Goal: Navigation & Orientation: Find specific page/section

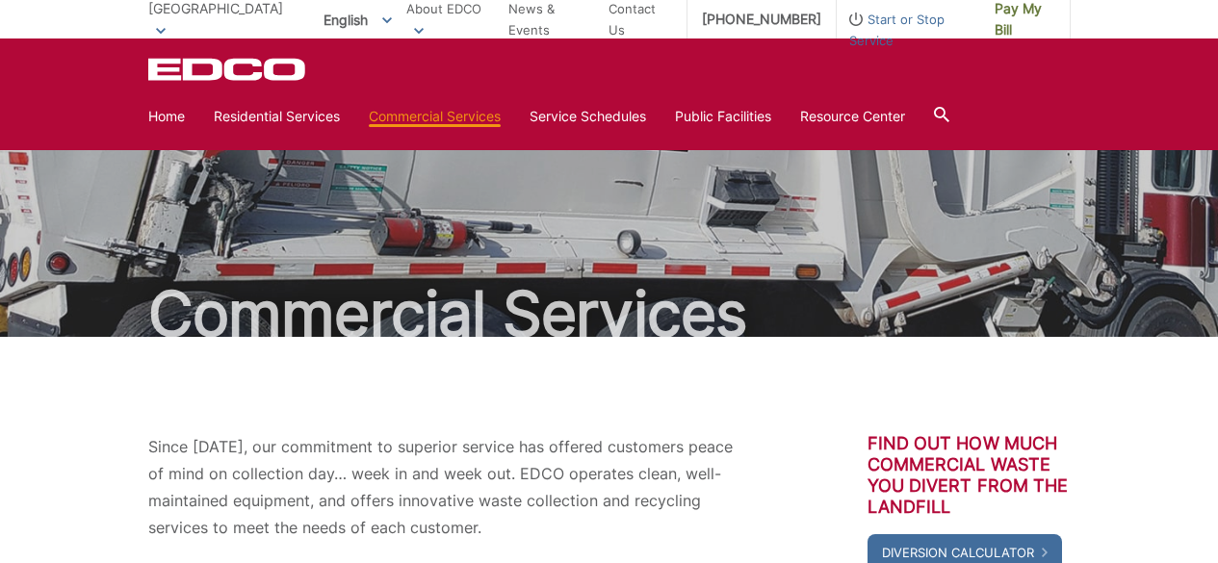
scroll to position [573, 0]
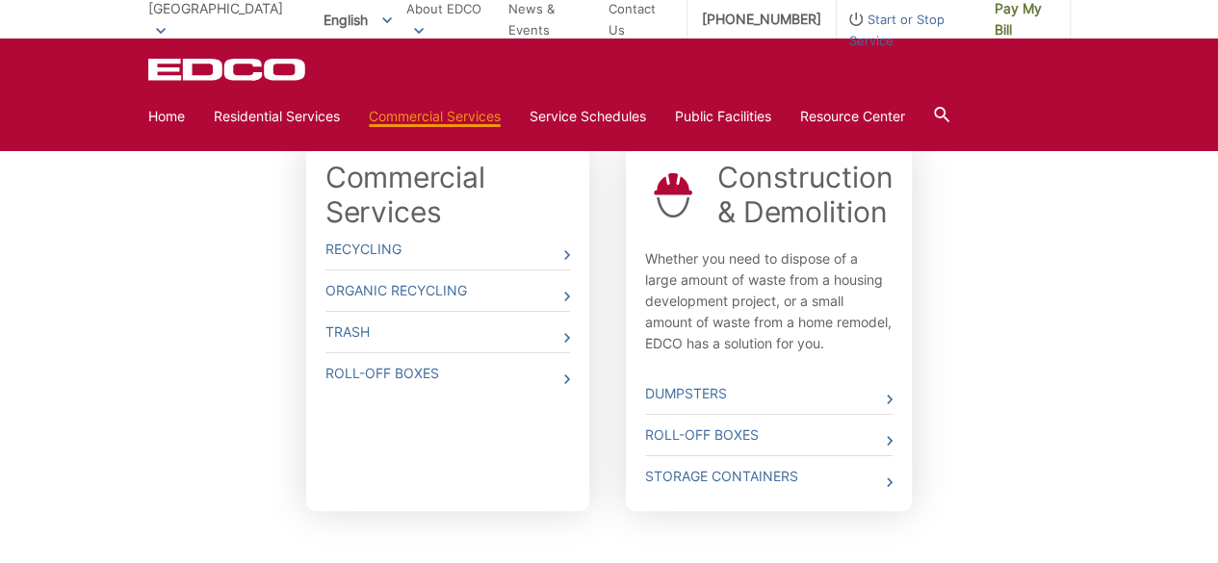
click at [309, 14] on span "English" at bounding box center [357, 20] width 97 height 32
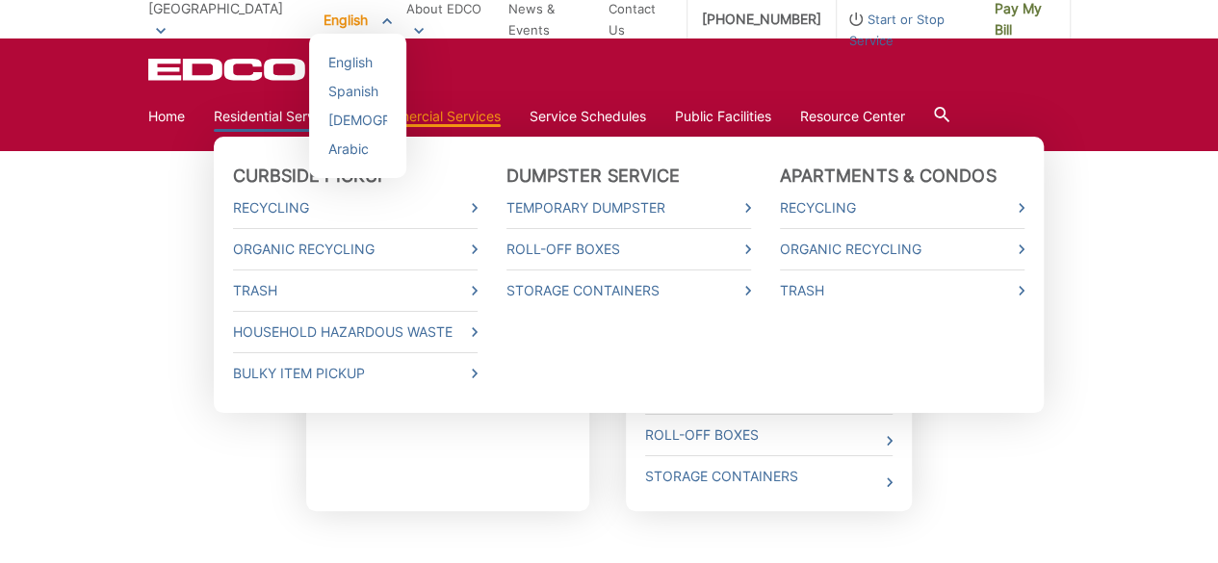
click at [249, 120] on link "Residential Services" at bounding box center [277, 116] width 126 height 21
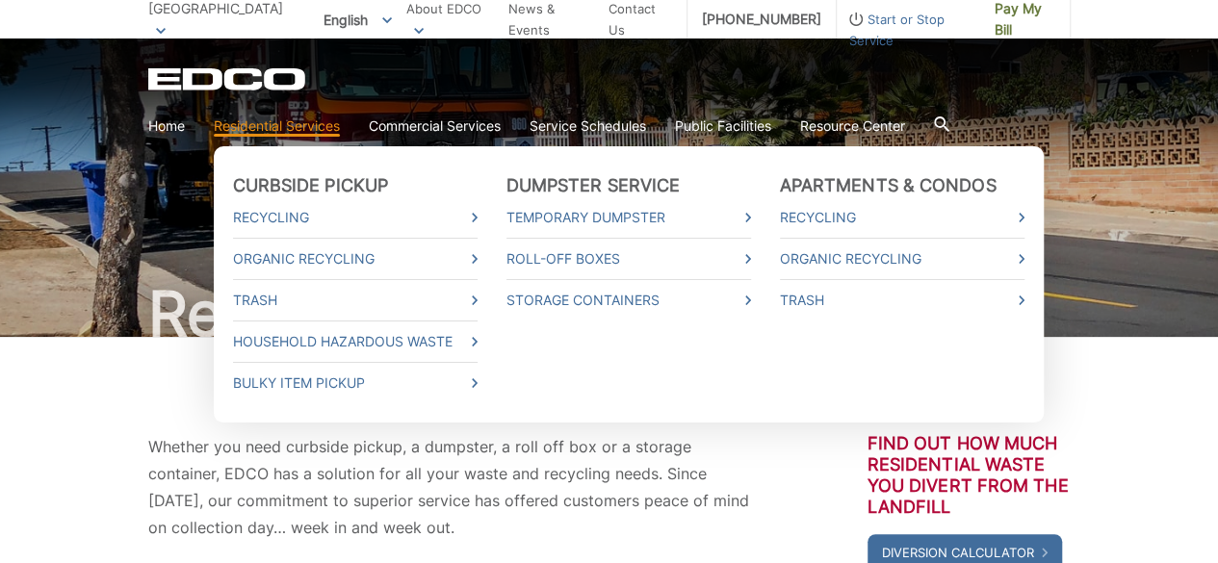
click at [269, 136] on link "Residential Services" at bounding box center [277, 126] width 126 height 21
click at [252, 298] on link "Trash" at bounding box center [355, 300] width 244 height 21
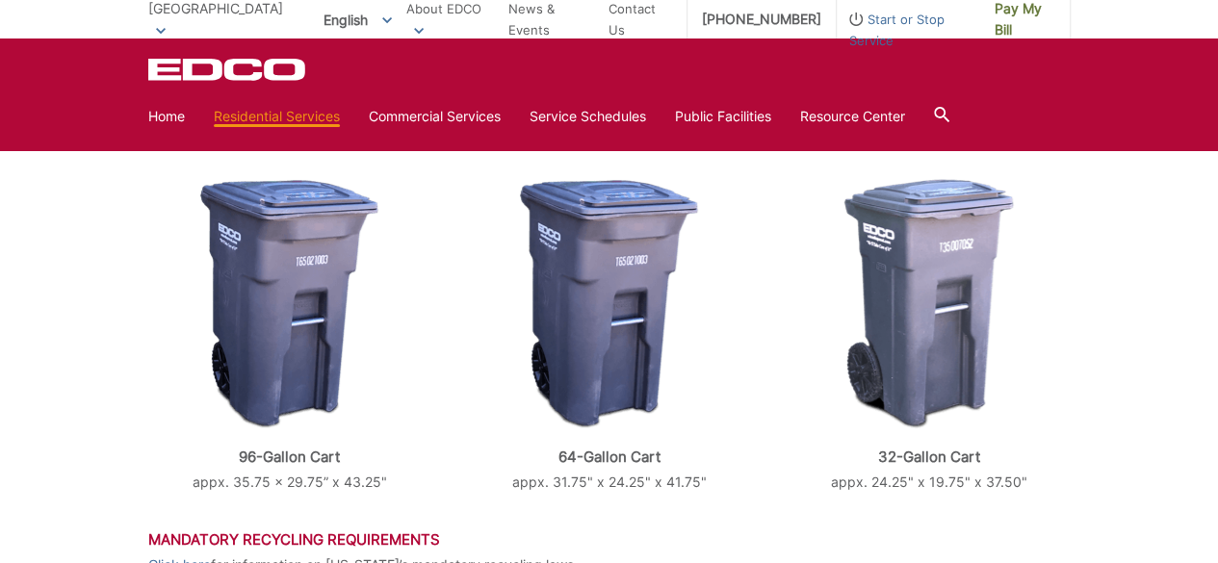
scroll to position [866, 0]
